Goal: Information Seeking & Learning: Understand process/instructions

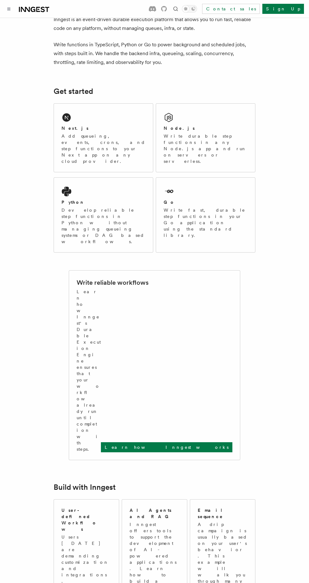
scroll to position [30, 0]
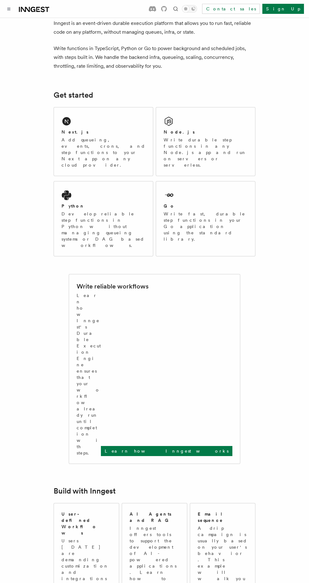
click at [75, 142] on p "Add queueing, events, crons, and step functions to your Next app on any cloud p…" at bounding box center [103, 153] width 84 height 32
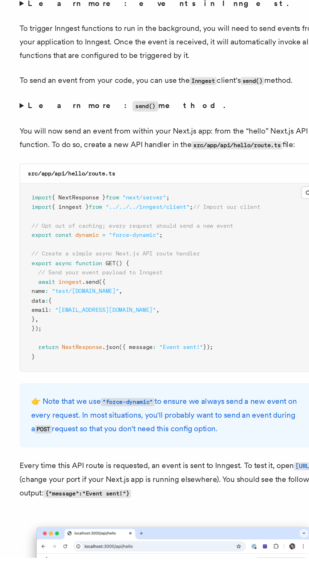
scroll to position [2815, 0]
